Goal: Information Seeking & Learning: Learn about a topic

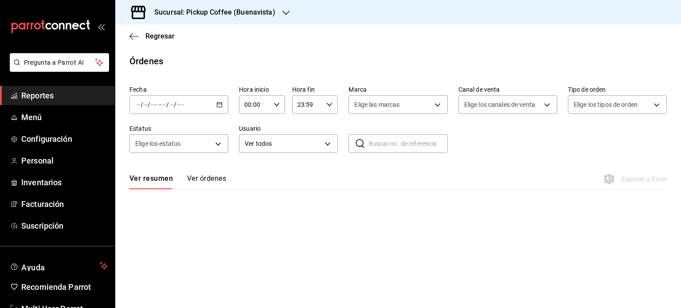
click at [60, 98] on span "Reportes" at bounding box center [64, 96] width 86 height 12
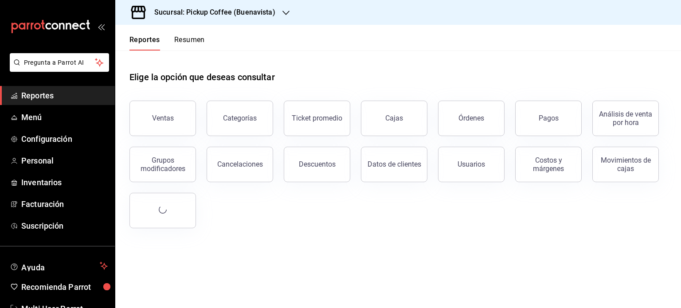
click at [195, 36] on button "Resumen" at bounding box center [189, 42] width 31 height 15
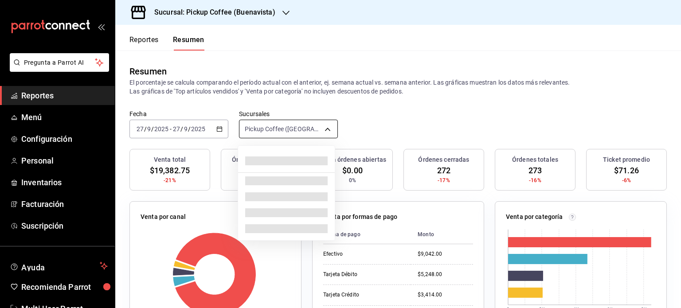
click at [325, 131] on body "Pregunta a Parrot AI Reportes Menú Configuración Personal Inventarios Facturaci…" at bounding box center [340, 154] width 681 height 308
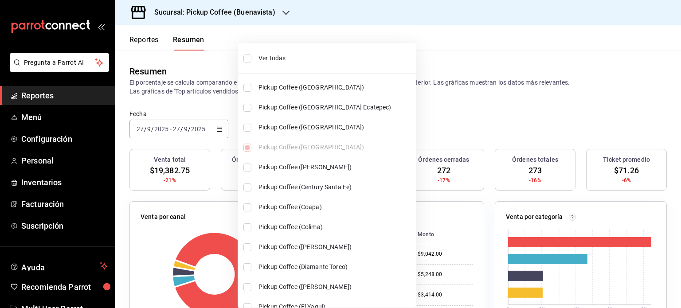
click at [271, 56] on span "Ver todas" at bounding box center [336, 58] width 154 height 9
type input "[object Object],[object Object],[object Object],[object Object],[object Object]…"
checkbox input "true"
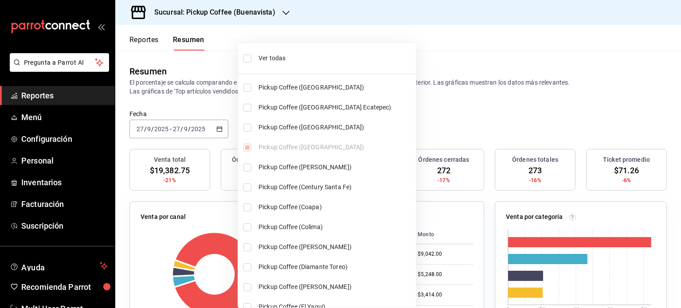
checkbox input "true"
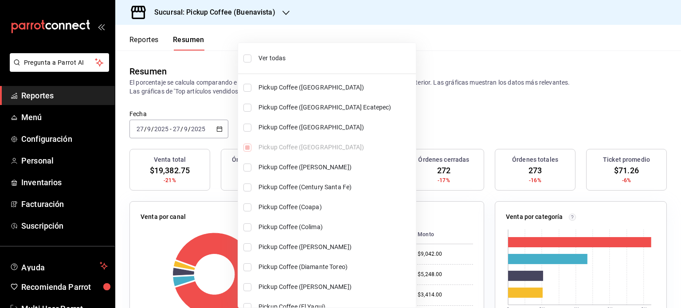
checkbox input "true"
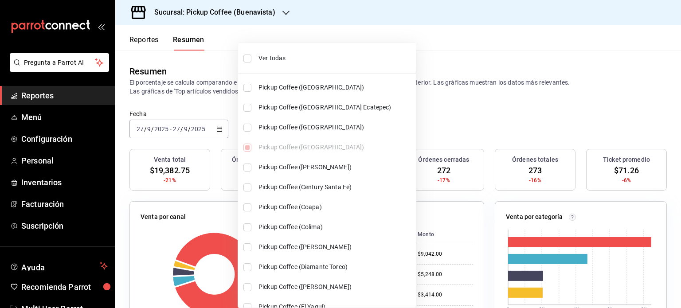
checkbox input "true"
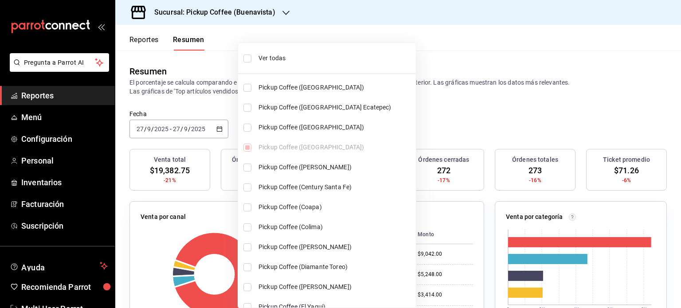
checkbox input "true"
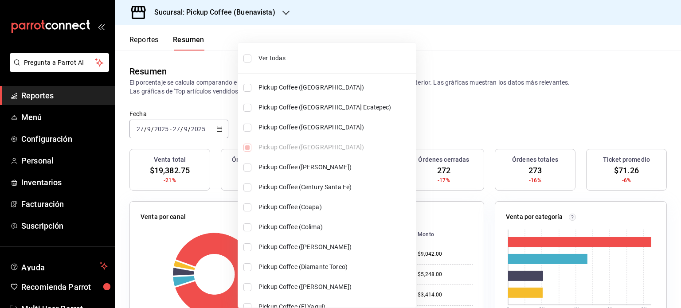
checkbox input "true"
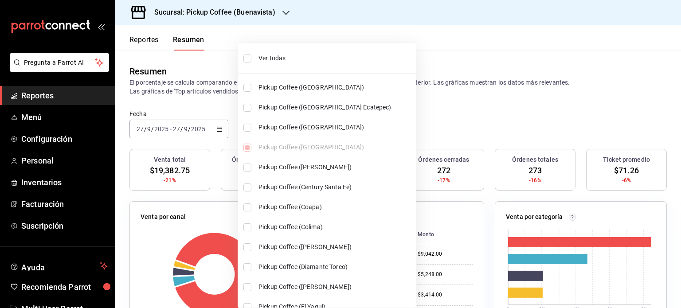
checkbox input "true"
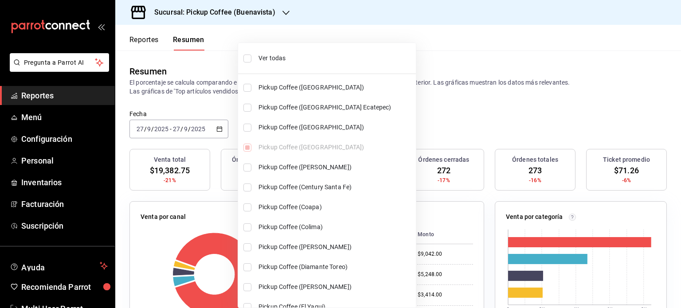
checkbox input "true"
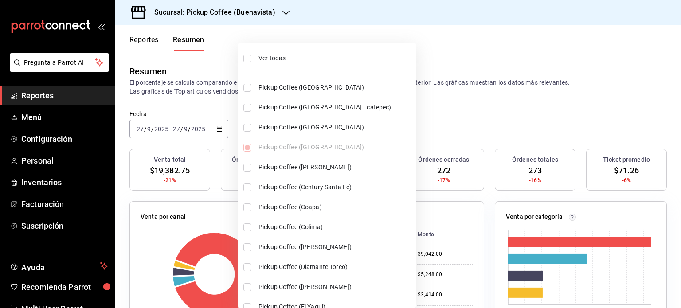
checkbox input "true"
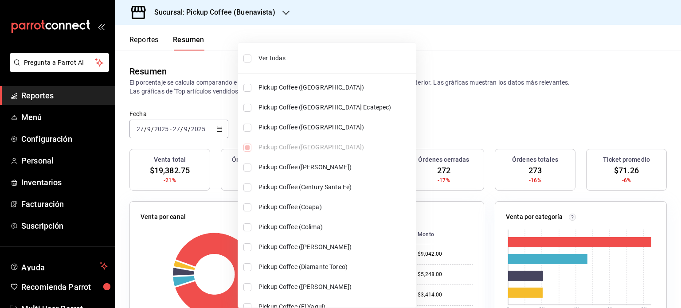
checkbox input "true"
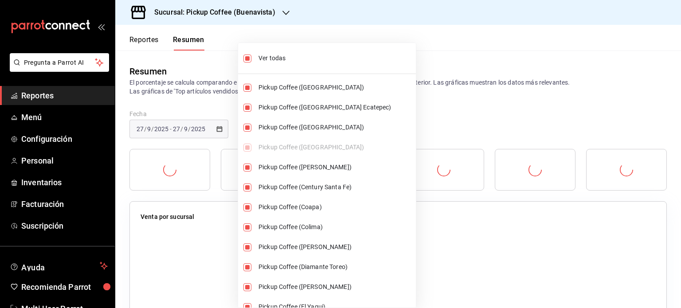
click at [440, 123] on div at bounding box center [340, 154] width 681 height 308
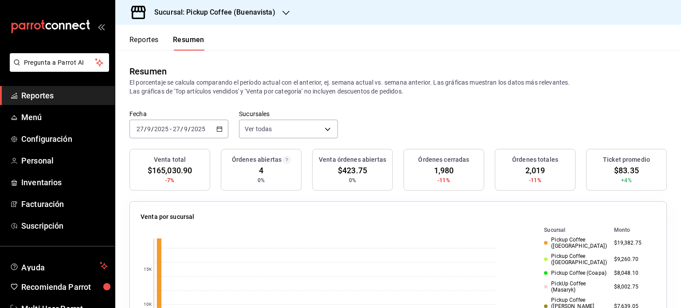
click at [220, 128] on \(Stroke\) "button" at bounding box center [219, 128] width 5 height 0
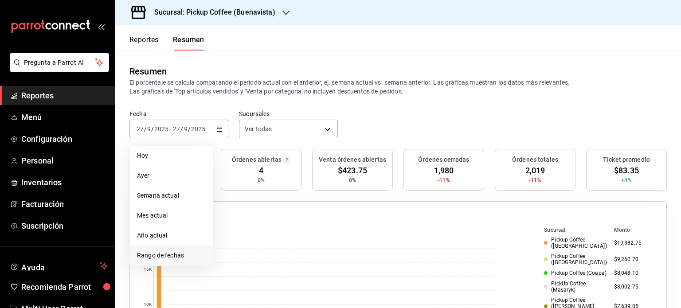
click at [165, 255] on span "Rango de fechas" at bounding box center [171, 255] width 69 height 9
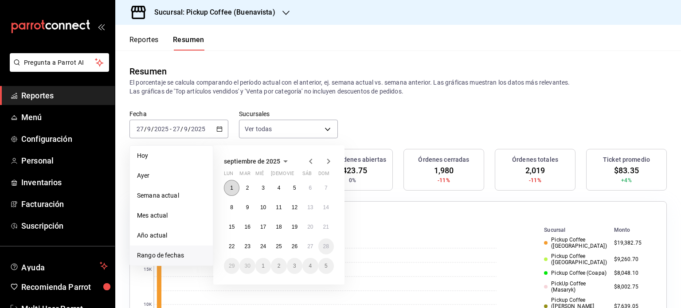
click at [233, 188] on abbr "1" at bounding box center [231, 188] width 3 height 6
click at [298, 248] on button "26" at bounding box center [295, 247] width 16 height 16
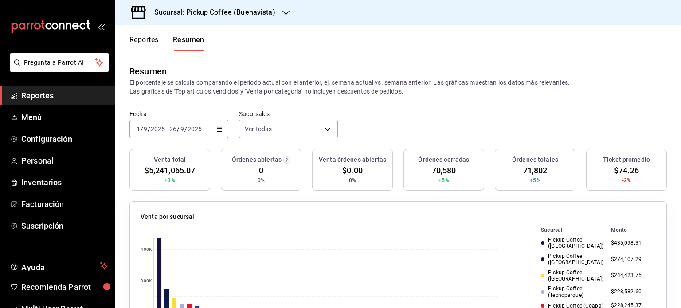
click at [189, 37] on button "Resumen" at bounding box center [188, 42] width 31 height 15
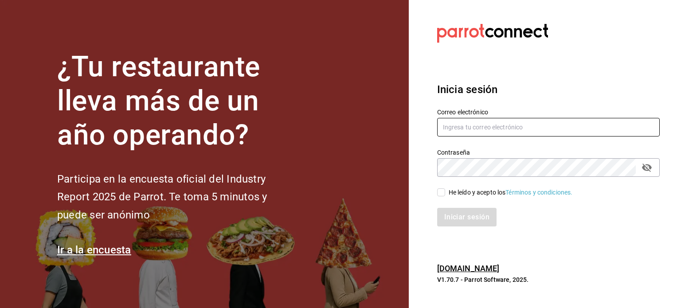
type input "[EMAIL_ADDRESS][DOMAIN_NAME]"
click at [443, 193] on input "He leído y acepto los Términos y condiciones." at bounding box center [441, 193] width 8 height 8
checkbox input "true"
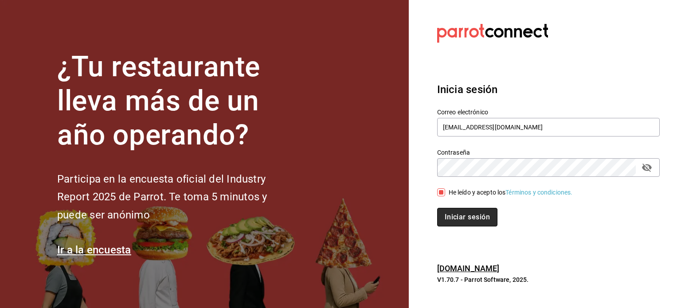
click at [455, 215] on button "Iniciar sesión" at bounding box center [467, 217] width 60 height 19
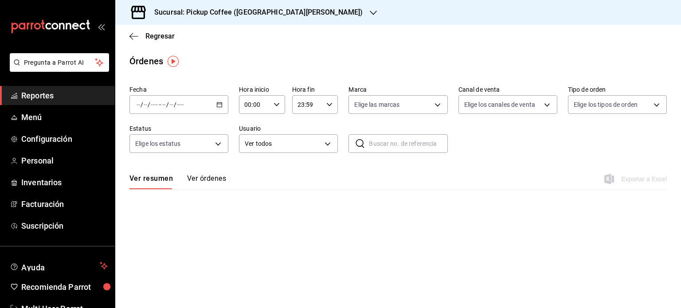
click at [46, 95] on span "Reportes" at bounding box center [64, 96] width 86 height 12
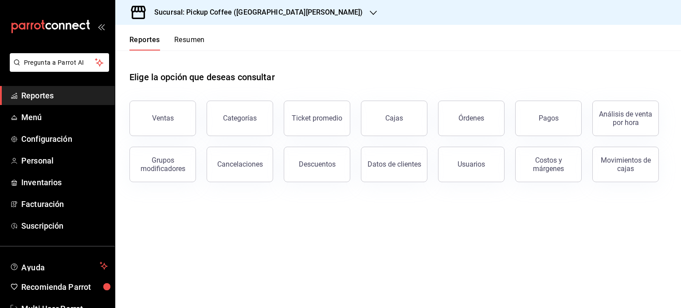
click at [192, 42] on button "Resumen" at bounding box center [189, 42] width 31 height 15
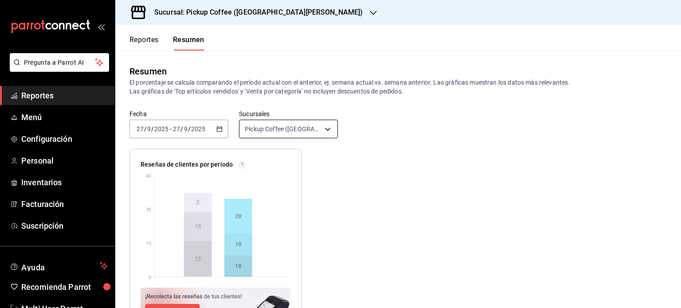
click at [323, 128] on body "Pregunta a Parrot AI Reportes Menú Configuración Personal Inventarios Facturaci…" at bounding box center [340, 154] width 681 height 308
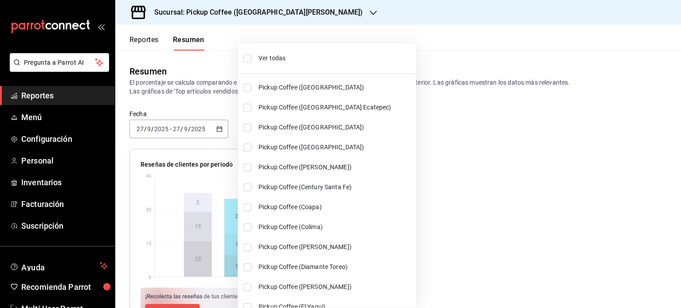
click at [327, 146] on span "Pickup Coffee (Buenavista)" at bounding box center [336, 147] width 154 height 9
type input "[object Object],[object Object]"
checkbox input "true"
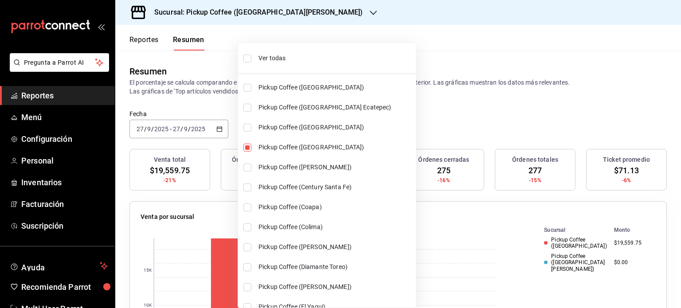
click at [440, 118] on div at bounding box center [340, 154] width 681 height 308
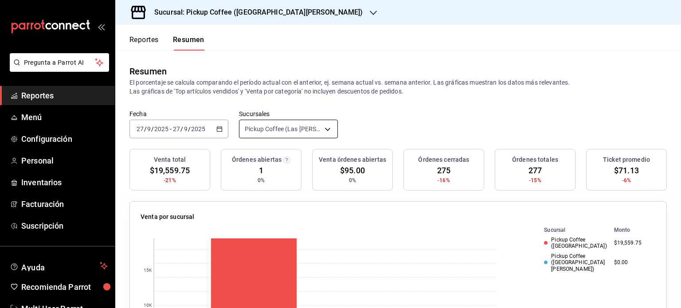
click at [323, 130] on body "Pregunta a Parrot AI Reportes Menú Configuración Personal Inventarios Facturaci…" at bounding box center [340, 154] width 681 height 308
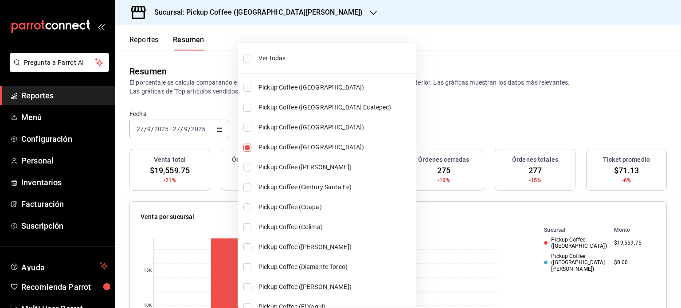
click at [280, 12] on div at bounding box center [340, 154] width 681 height 308
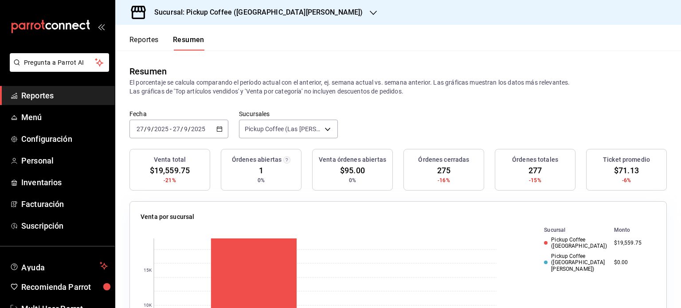
click at [370, 12] on icon "button" at bounding box center [373, 13] width 7 height 4
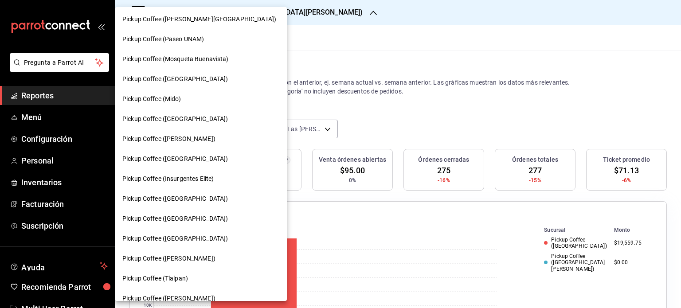
scroll to position [444, 0]
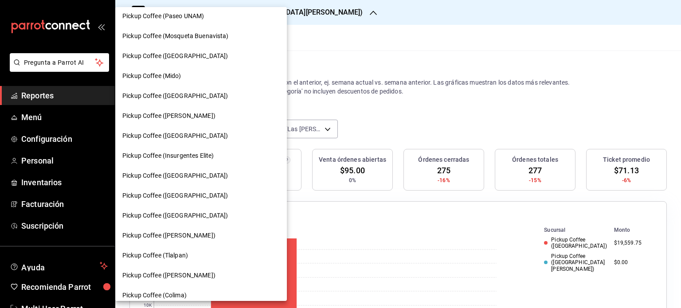
click at [179, 216] on span "Pickup Coffee (Buenavista)" at bounding box center [175, 215] width 106 height 9
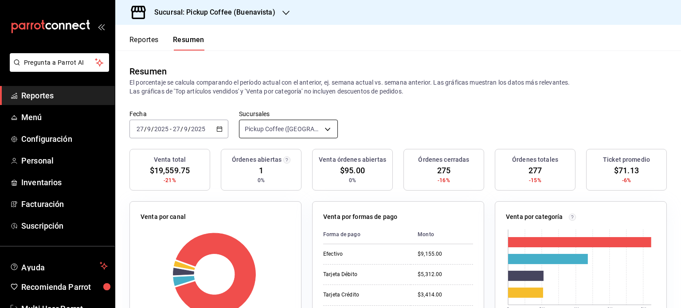
click at [331, 126] on body "Pregunta a Parrot AI Reportes Menú Configuración Personal Inventarios Facturaci…" at bounding box center [340, 154] width 681 height 308
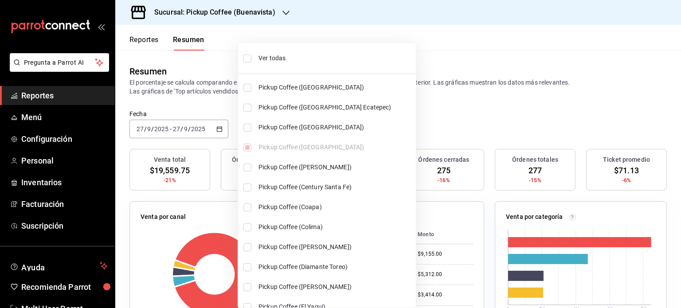
click at [276, 56] on span "Ver todas" at bounding box center [336, 58] width 154 height 9
type input "[object Object],[object Object],[object Object],[object Object],[object Object]…"
checkbox input "true"
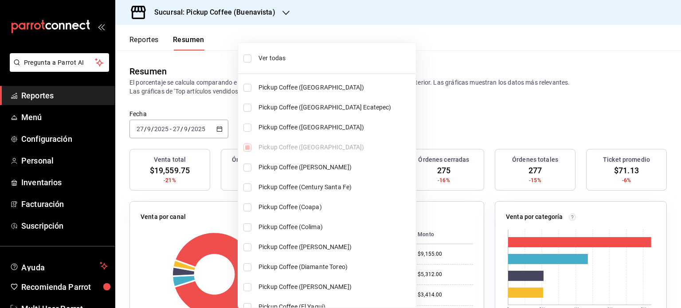
checkbox input "true"
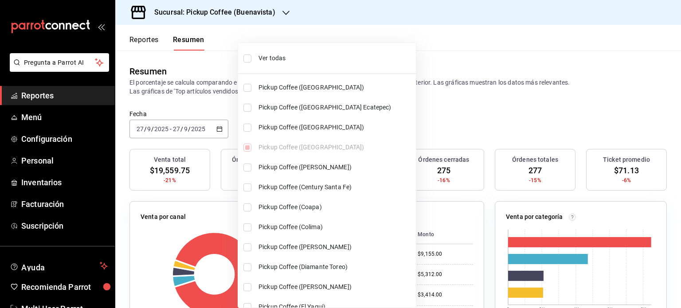
checkbox input "true"
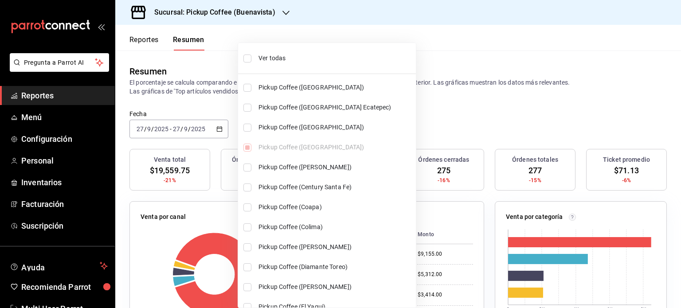
checkbox input "true"
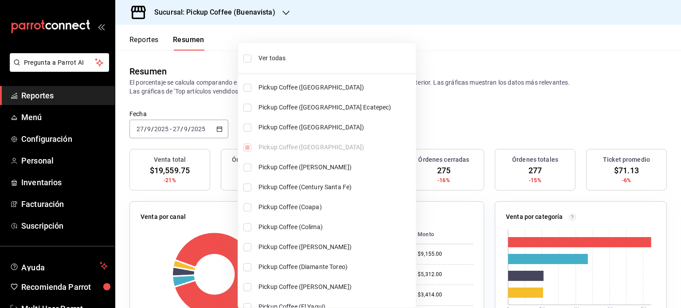
checkbox input "true"
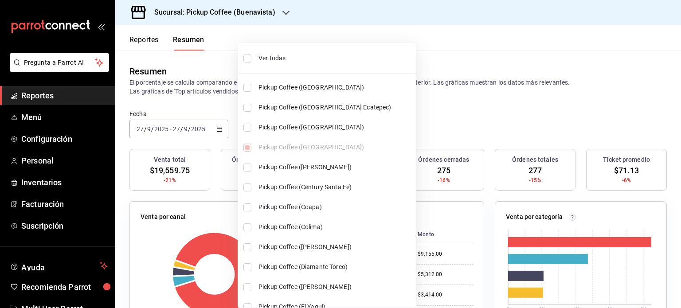
checkbox input "true"
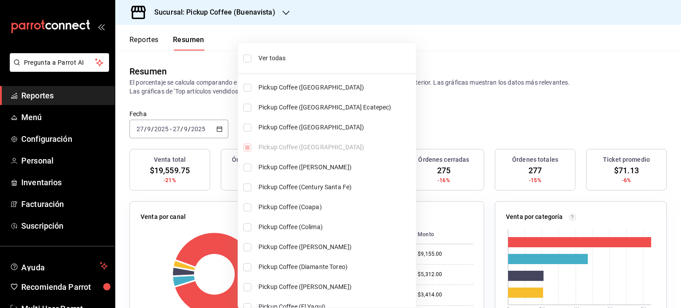
checkbox input "true"
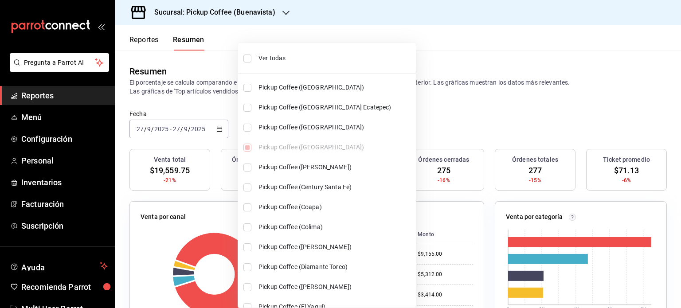
checkbox input "true"
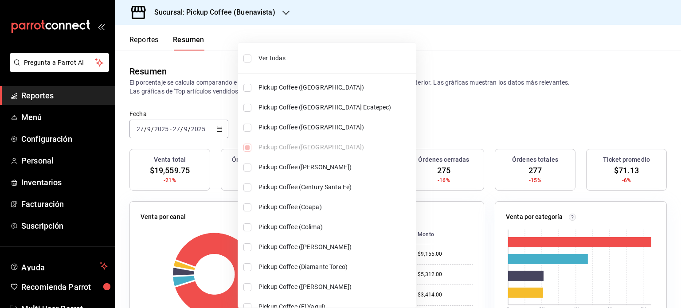
checkbox input "true"
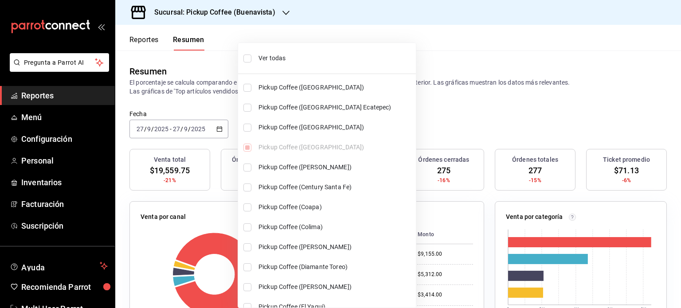
checkbox input "true"
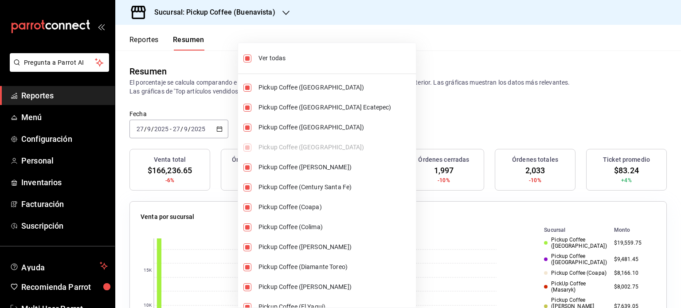
click at [463, 113] on div at bounding box center [340, 154] width 681 height 308
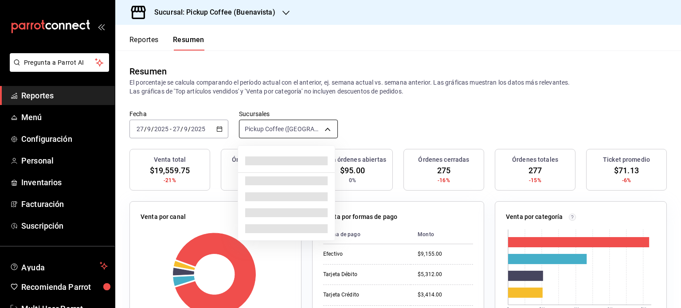
click at [325, 127] on body "Pregunta a Parrot AI Reportes Menú Configuración Personal Inventarios Facturaci…" at bounding box center [340, 154] width 681 height 308
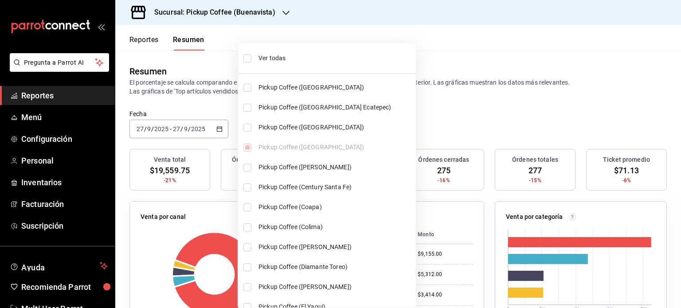
click at [272, 57] on span "Ver todas" at bounding box center [336, 58] width 154 height 9
type input "[object Object],[object Object],[object Object],[object Object],[object Object]…"
checkbox input "true"
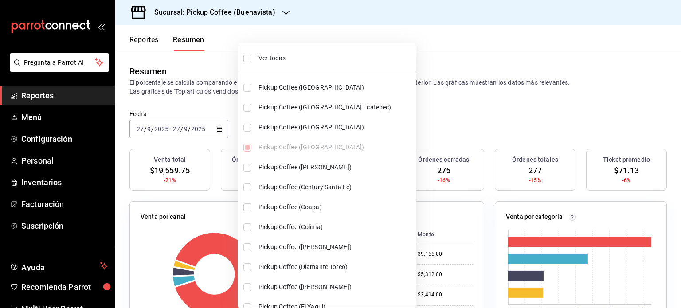
checkbox input "true"
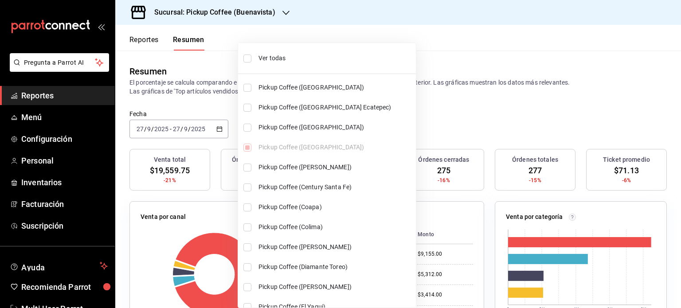
checkbox input "true"
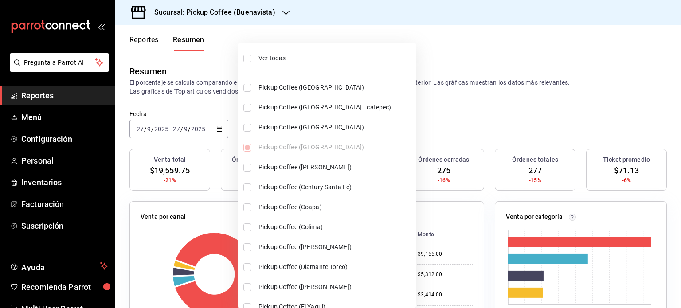
checkbox input "true"
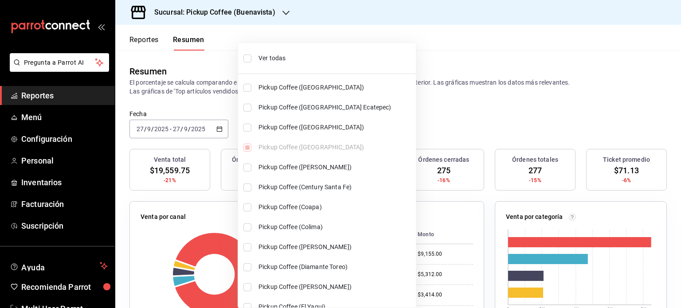
checkbox input "true"
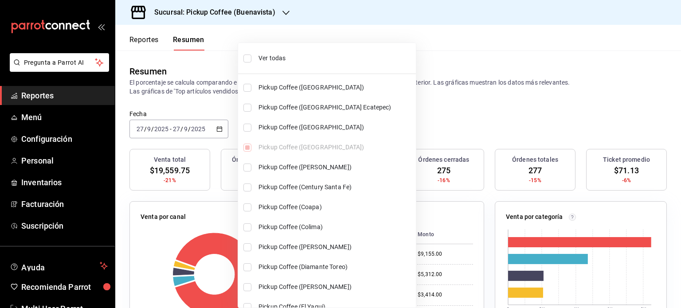
checkbox input "true"
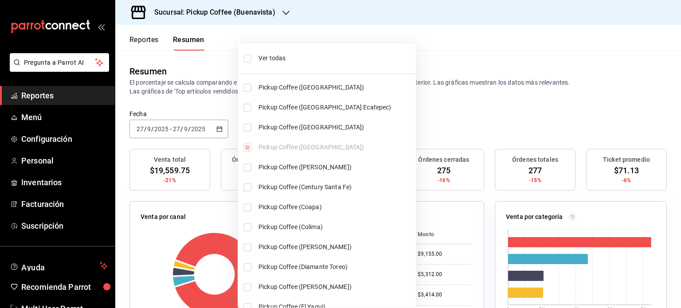
checkbox input "true"
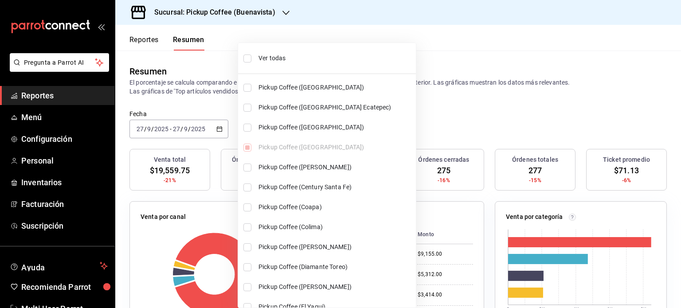
checkbox input "true"
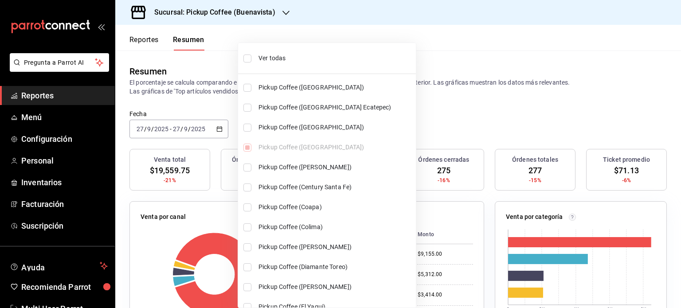
checkbox input "true"
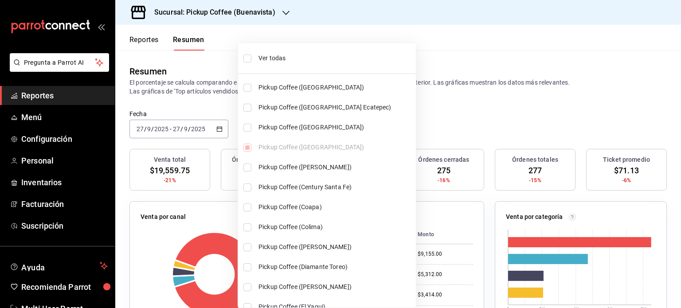
checkbox input "true"
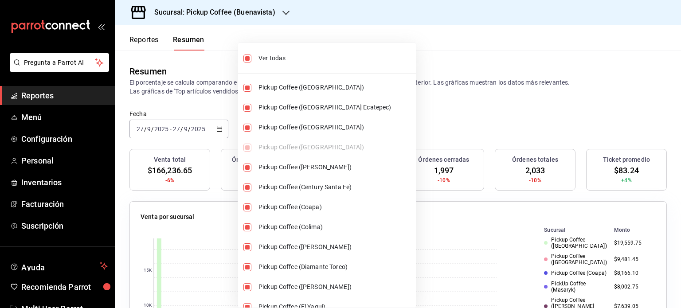
click at [434, 118] on div at bounding box center [340, 154] width 681 height 308
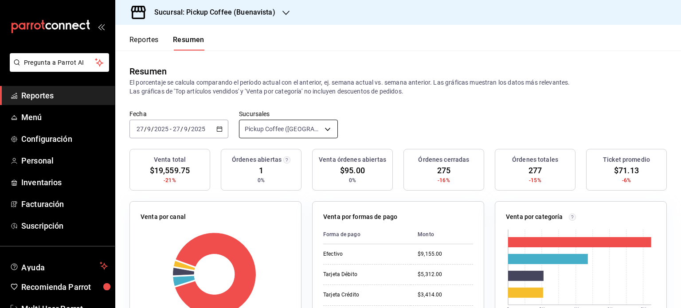
click at [325, 128] on body "Pregunta a Parrot AI Reportes Menú Configuración Personal Inventarios Facturaci…" at bounding box center [340, 154] width 681 height 308
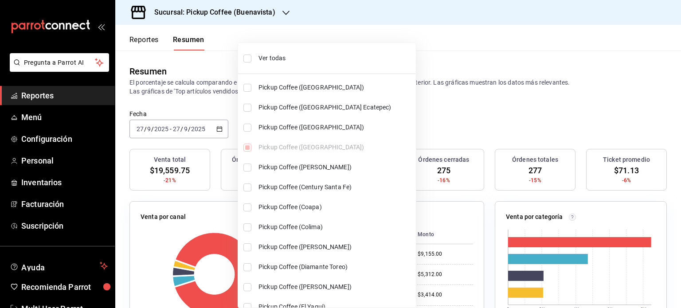
click at [273, 57] on span "Ver todas" at bounding box center [336, 58] width 154 height 9
type input "[object Object]"
checkbox input "false"
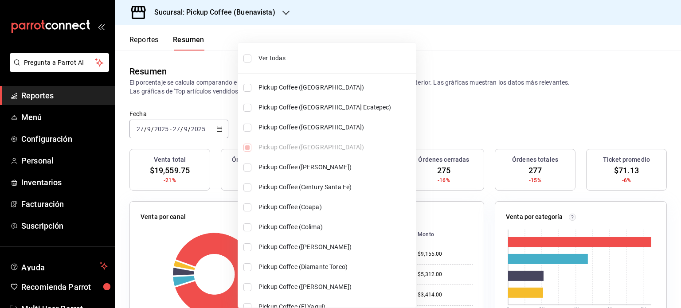
checkbox input "false"
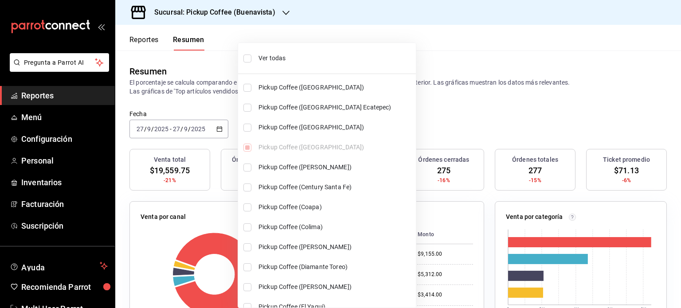
checkbox input "false"
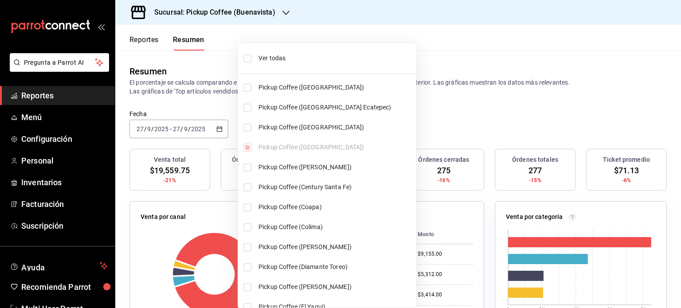
checkbox input "false"
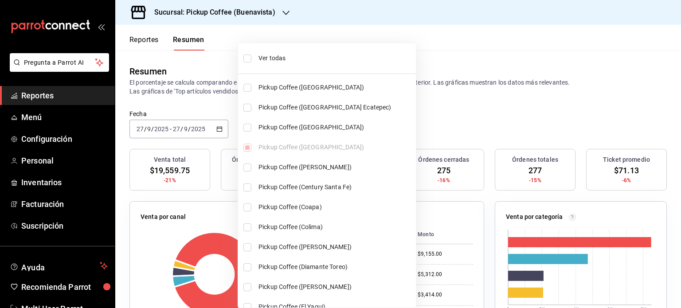
checkbox input "false"
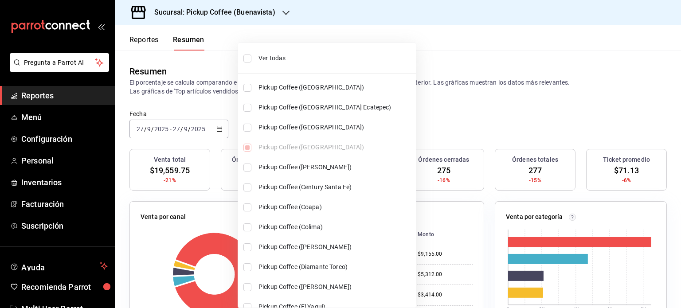
checkbox input "false"
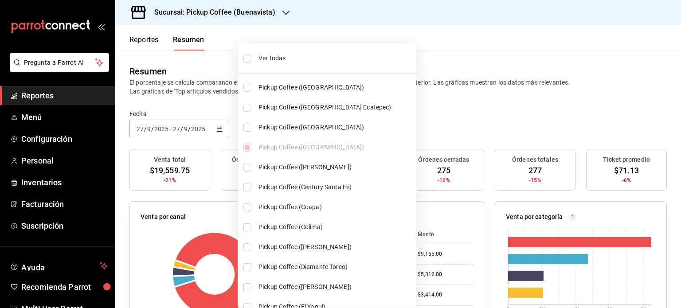
checkbox input "false"
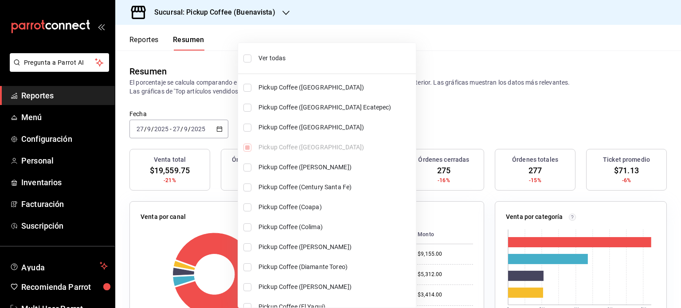
checkbox input "false"
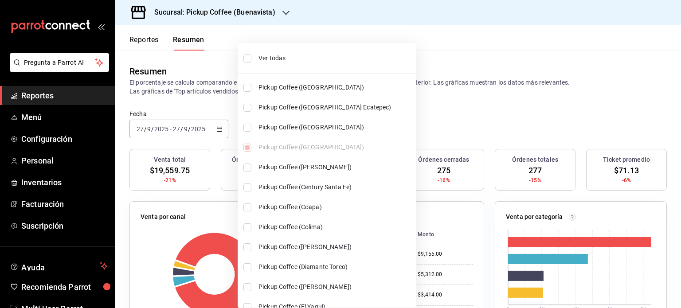
checkbox input "false"
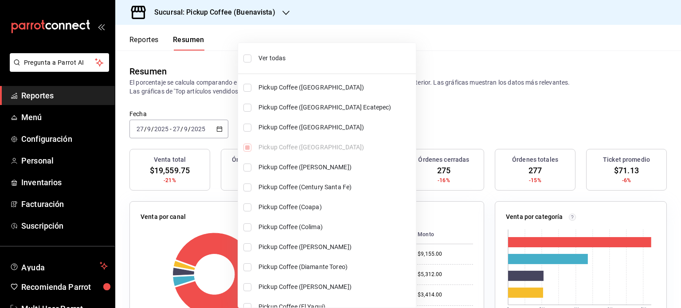
checkbox input "false"
click at [268, 56] on span "Ver todas" at bounding box center [336, 58] width 154 height 9
type input "[object Object],[object Object],[object Object],[object Object],[object Object]…"
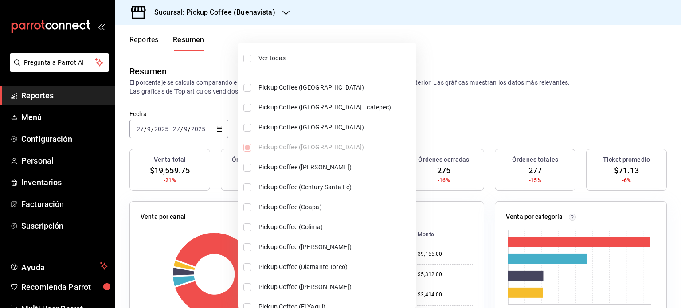
checkbox input "true"
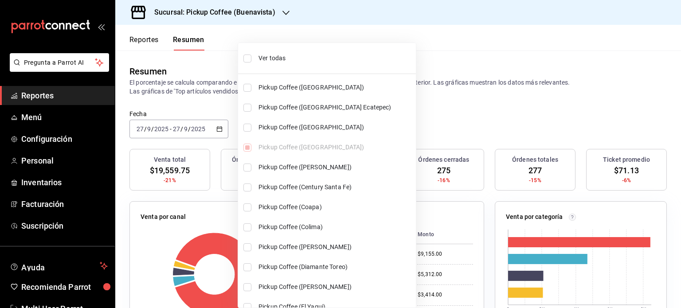
checkbox input "true"
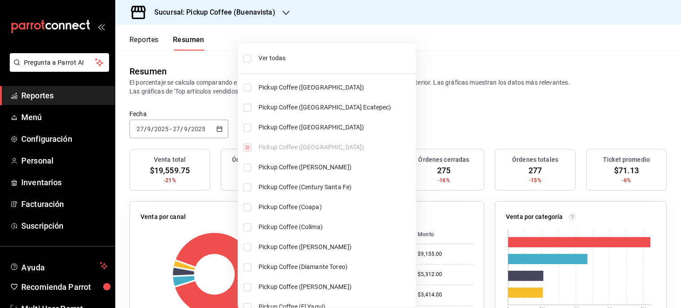
checkbox input "true"
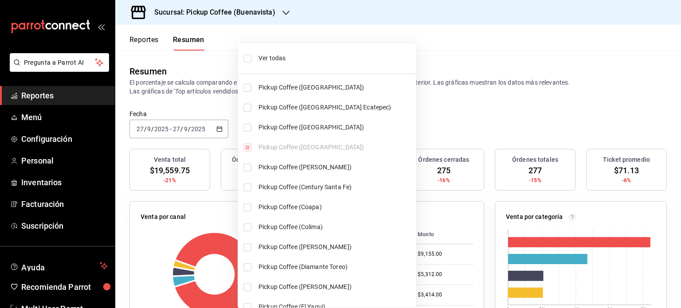
checkbox input "true"
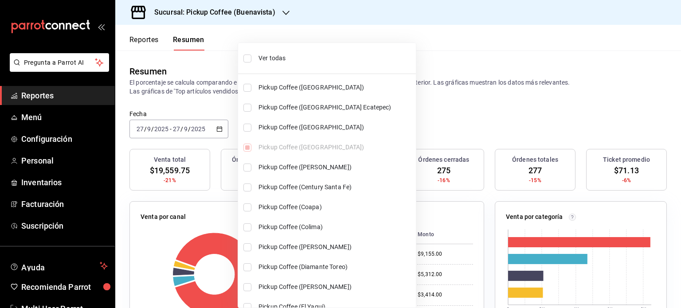
checkbox input "true"
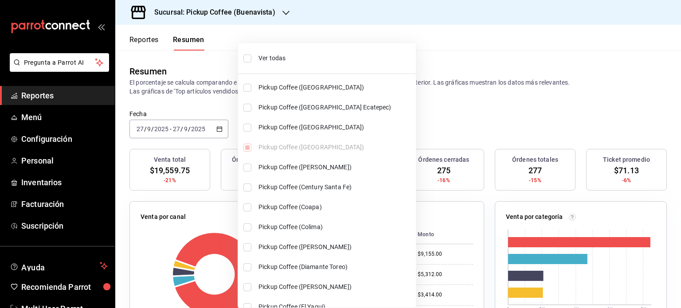
checkbox input "true"
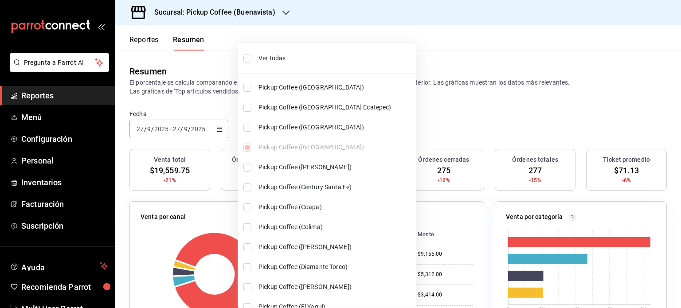
checkbox input "true"
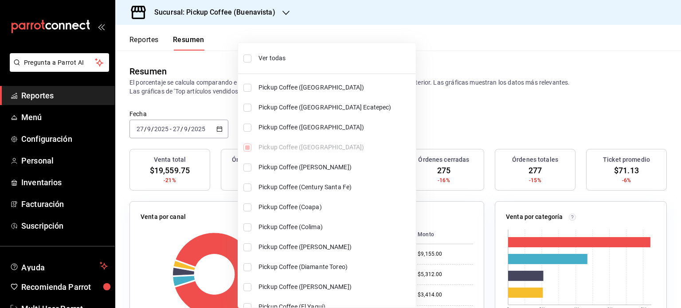
checkbox input "true"
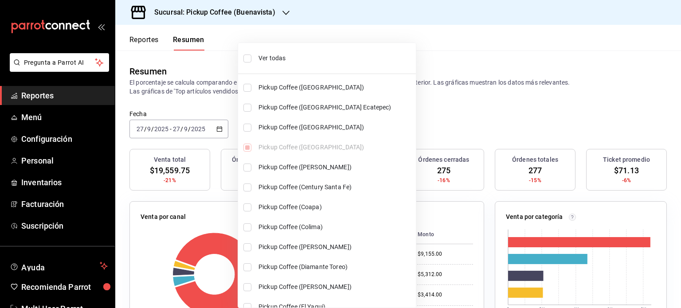
checkbox input "true"
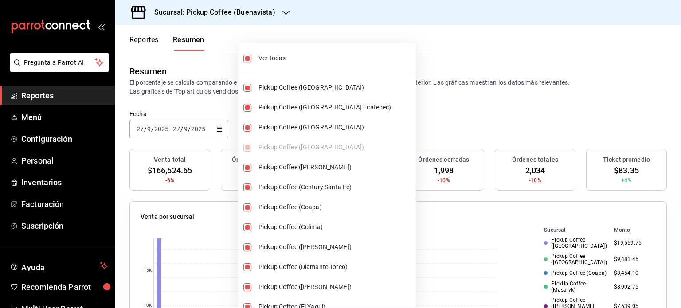
click at [452, 108] on div at bounding box center [340, 154] width 681 height 308
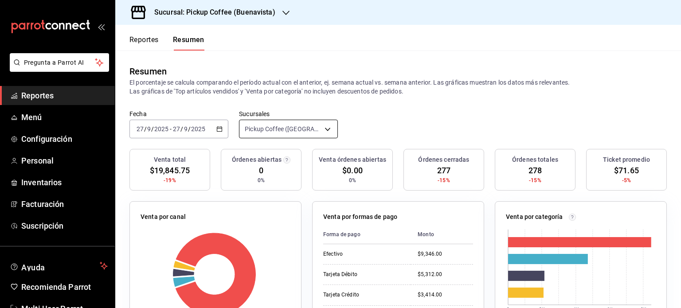
click at [325, 130] on body "Pregunta a Parrot AI Reportes Menú Configuración Personal Inventarios Facturaci…" at bounding box center [340, 154] width 681 height 308
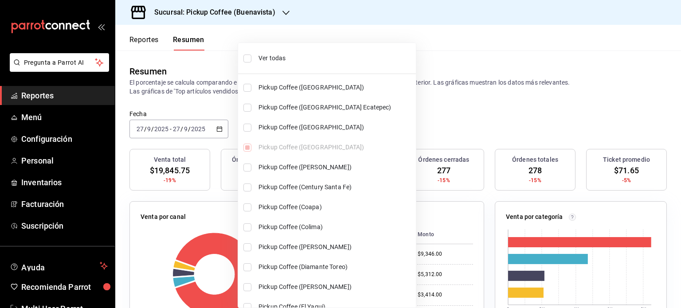
click at [247, 60] on input "checkbox" at bounding box center [248, 59] width 8 height 8
checkbox input "true"
type input "[object Object],[object Object],[object Object],[object Object],[object Object]…"
checkbox input "true"
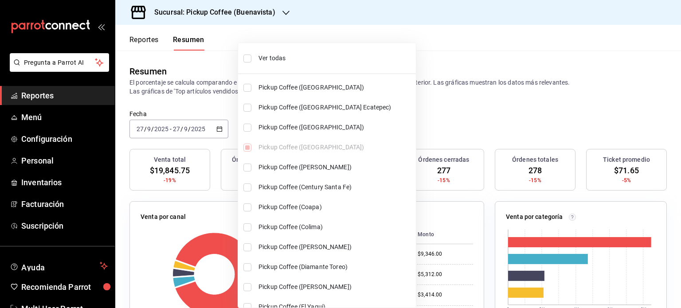
checkbox input "true"
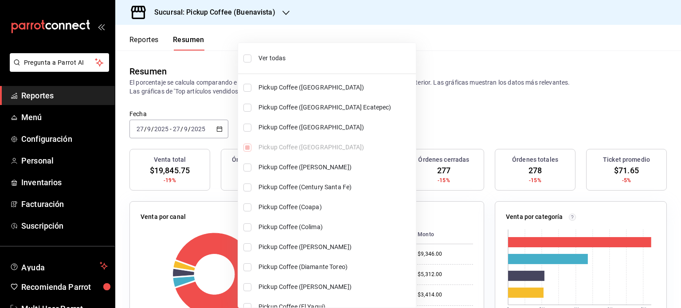
checkbox input "true"
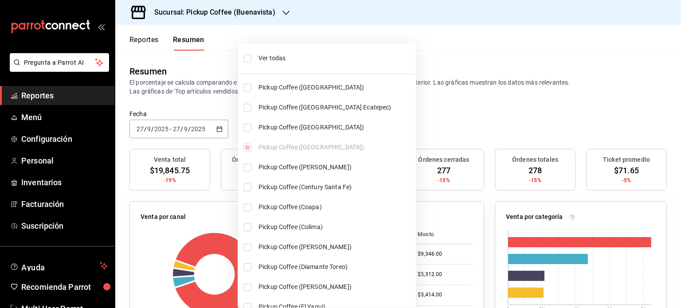
checkbox input "true"
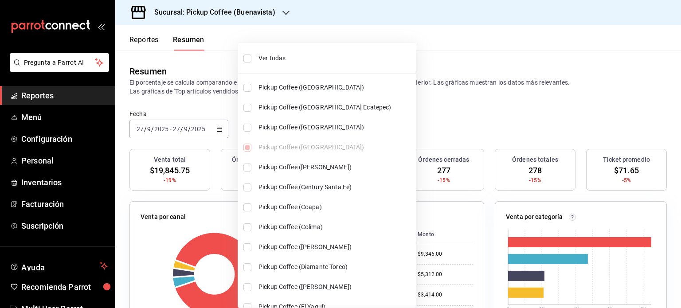
checkbox input "true"
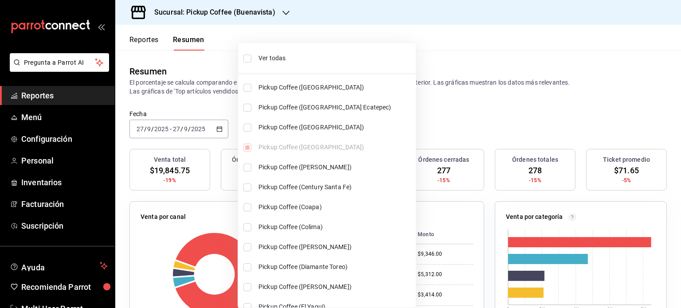
checkbox input "true"
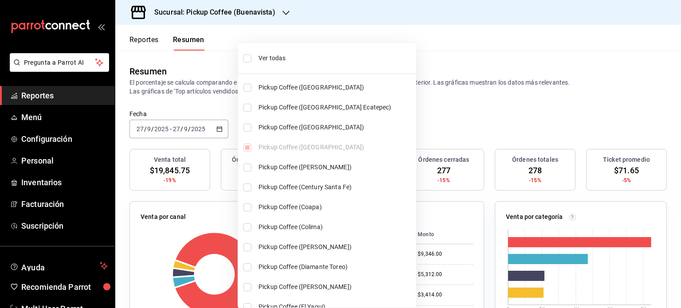
checkbox input "true"
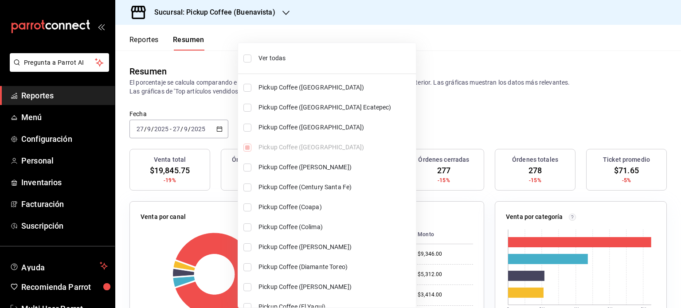
checkbox input "true"
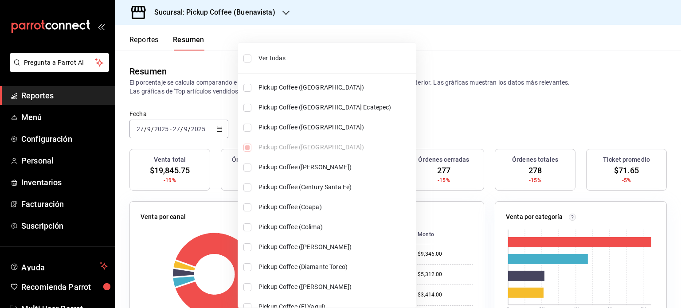
checkbox input "true"
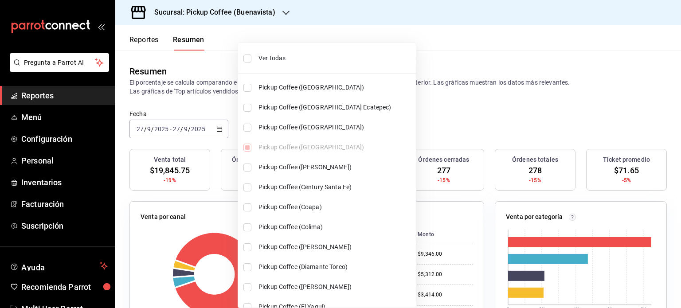
checkbox input "true"
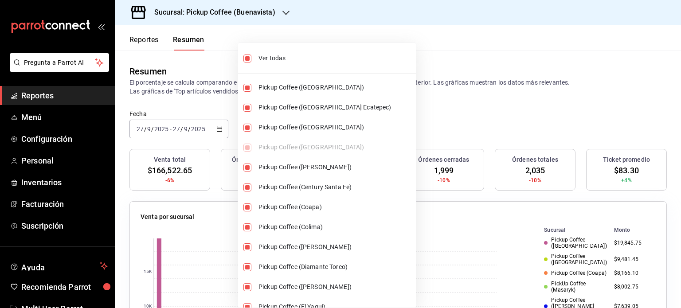
click at [454, 110] on div at bounding box center [340, 154] width 681 height 308
